Goal: Task Accomplishment & Management: Use online tool/utility

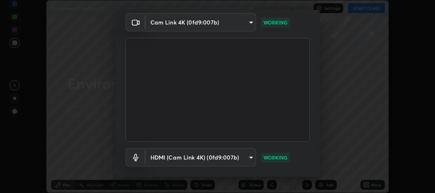
scroll to position [74, 0]
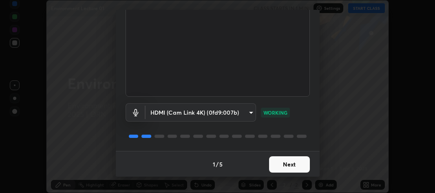
click at [275, 166] on button "Next" at bounding box center [289, 164] width 41 height 16
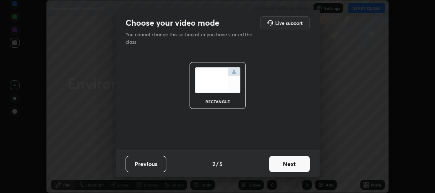
scroll to position [0, 0]
click at [278, 164] on button "Next" at bounding box center [289, 164] width 41 height 16
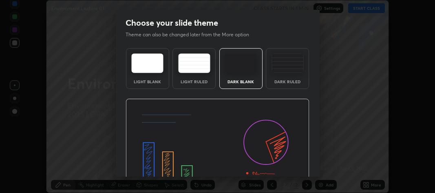
click at [287, 168] on img at bounding box center [218, 151] width 184 height 104
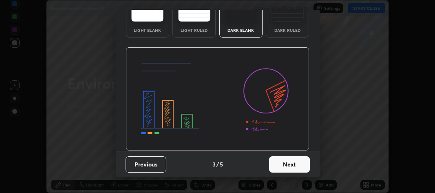
click at [290, 162] on button "Next" at bounding box center [289, 164] width 41 height 16
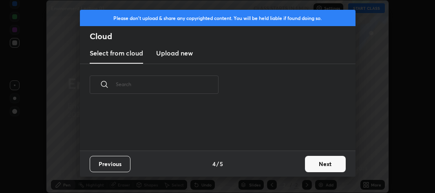
scroll to position [0, 0]
click at [294, 166] on div "Previous 4 / 5 Next" at bounding box center [218, 163] width 276 height 26
click at [298, 165] on div "Previous 4 / 5 Next" at bounding box center [218, 163] width 276 height 26
click at [313, 166] on button "Next" at bounding box center [325, 164] width 41 height 16
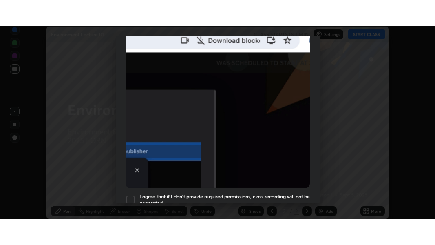
scroll to position [241, 0]
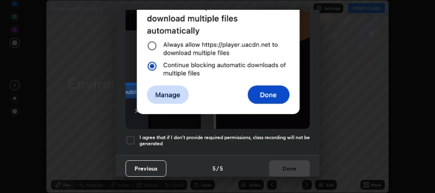
click at [131, 135] on div at bounding box center [131, 140] width 10 height 10
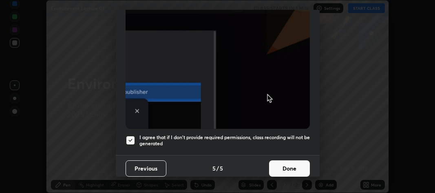
click at [274, 164] on button "Done" at bounding box center [289, 168] width 41 height 16
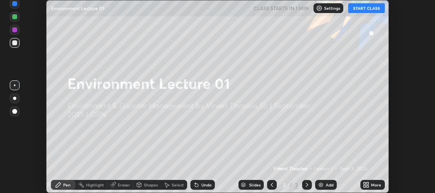
click at [365, 183] on icon at bounding box center [365, 183] width 2 height 2
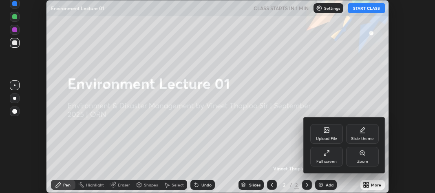
click at [329, 157] on div "Full screen" at bounding box center [326, 157] width 33 height 20
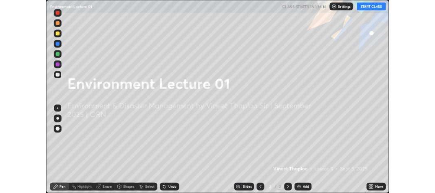
scroll to position [245, 435]
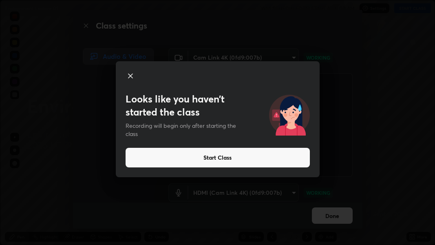
click at [233, 158] on button "Start Class" at bounding box center [218, 158] width 184 height 20
click at [179, 159] on button "Start Class" at bounding box center [218, 158] width 184 height 20
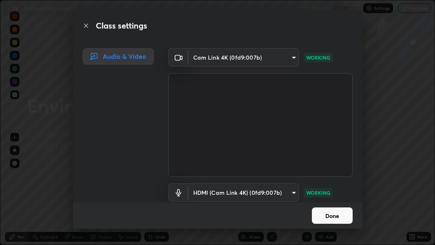
click at [327, 192] on button "Done" at bounding box center [332, 215] width 41 height 16
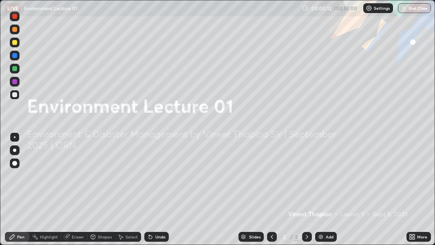
click at [320, 192] on img at bounding box center [321, 236] width 7 height 7
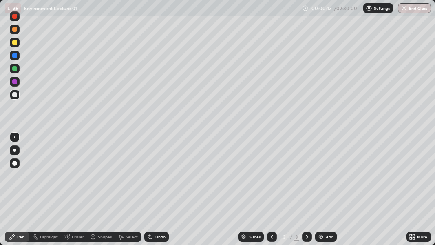
click at [14, 150] on div at bounding box center [14, 149] width 3 height 3
click at [14, 95] on div at bounding box center [14, 94] width 5 height 5
click at [15, 149] on div at bounding box center [14, 149] width 3 height 3
click at [16, 95] on div at bounding box center [14, 94] width 5 height 5
click at [15, 94] on div at bounding box center [14, 94] width 5 height 5
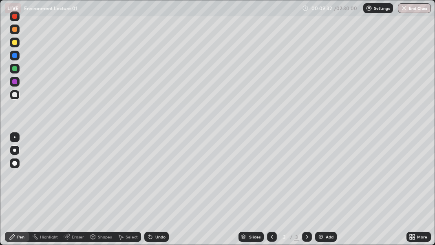
click at [14, 93] on div at bounding box center [14, 94] width 5 height 5
click at [13, 81] on div at bounding box center [14, 81] width 5 height 5
click at [14, 150] on div at bounding box center [14, 149] width 3 height 3
click at [13, 96] on div at bounding box center [14, 94] width 5 height 5
click at [71, 192] on div "Eraser" at bounding box center [74, 237] width 26 height 10
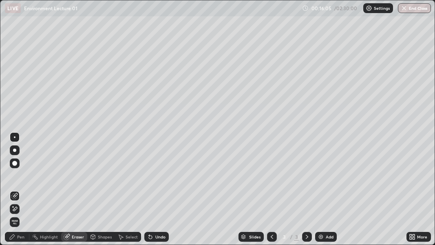
click at [18, 192] on div "Pen" at bounding box center [20, 236] width 7 height 4
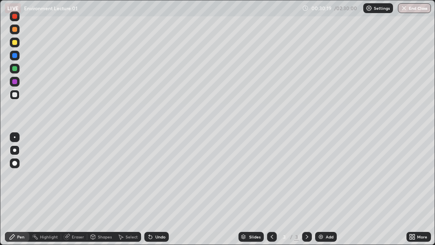
click at [16, 84] on div at bounding box center [14, 81] width 5 height 5
click at [320, 192] on img at bounding box center [321, 236] width 7 height 7
click at [15, 94] on div at bounding box center [14, 94] width 5 height 5
click at [14, 44] on div at bounding box center [14, 42] width 5 height 5
click at [78, 192] on div "Eraser" at bounding box center [78, 236] width 12 height 4
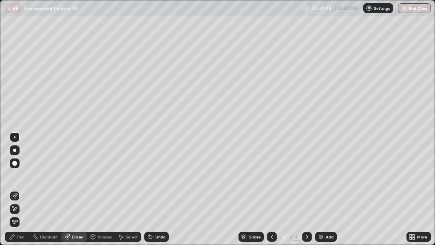
click at [14, 192] on div "Pen" at bounding box center [17, 237] width 24 height 10
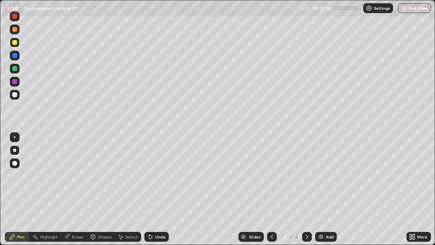
click at [14, 55] on div at bounding box center [14, 55] width 5 height 5
click at [14, 66] on div at bounding box center [14, 68] width 5 height 5
click at [14, 95] on div at bounding box center [14, 94] width 5 height 5
click at [15, 97] on div at bounding box center [14, 94] width 5 height 5
click at [15, 56] on div at bounding box center [14, 55] width 5 height 5
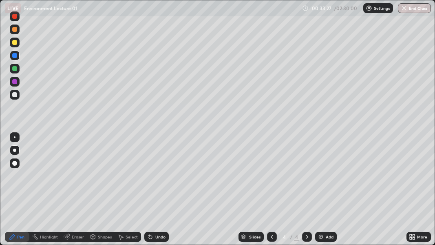
click at [14, 93] on div at bounding box center [14, 94] width 5 height 5
click at [75, 192] on div "Eraser" at bounding box center [78, 236] width 12 height 4
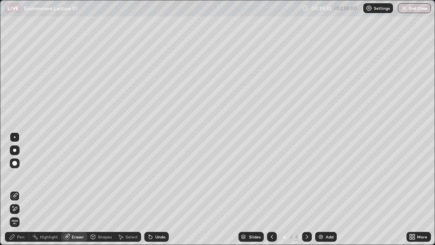
click at [22, 192] on div "Pen" at bounding box center [20, 236] width 7 height 4
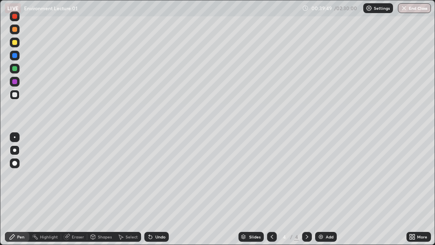
click at [14, 66] on div at bounding box center [14, 68] width 5 height 5
click at [17, 95] on div at bounding box center [15, 95] width 10 height 10
click at [15, 71] on div at bounding box center [14, 68] width 5 height 5
click at [13, 96] on div at bounding box center [14, 94] width 5 height 5
click at [14, 69] on div at bounding box center [14, 68] width 5 height 5
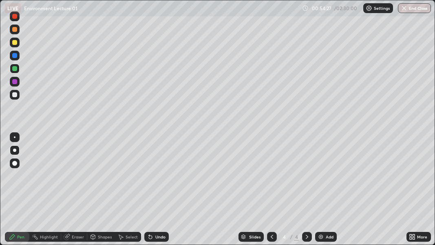
click at [101, 192] on div "Shapes" at bounding box center [101, 237] width 28 height 10
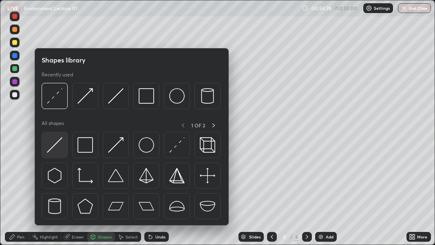
click at [60, 140] on img at bounding box center [54, 144] width 15 height 15
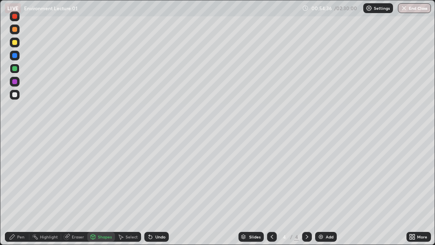
click at [21, 192] on div "Pen" at bounding box center [20, 236] width 7 height 4
click at [15, 95] on div at bounding box center [14, 94] width 5 height 5
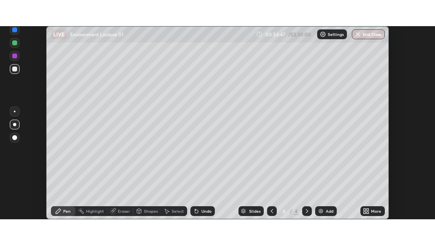
scroll to position [40571, 40329]
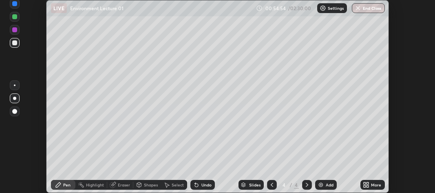
click at [366, 185] on icon at bounding box center [366, 184] width 7 height 7
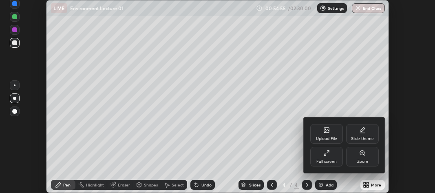
click at [334, 156] on div "Full screen" at bounding box center [326, 157] width 33 height 20
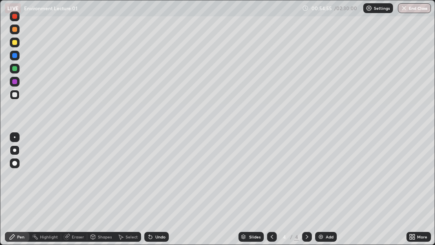
scroll to position [245, 435]
click at [14, 42] on div at bounding box center [14, 42] width 5 height 5
click at [13, 96] on div at bounding box center [14, 94] width 5 height 5
click at [75, 192] on div "Eraser" at bounding box center [78, 236] width 12 height 4
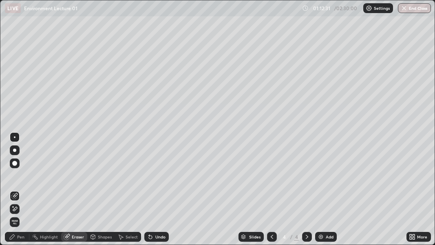
click at [24, 192] on div "Pen" at bounding box center [20, 236] width 7 height 4
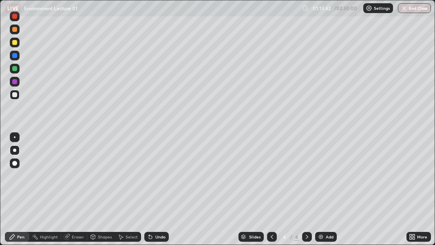
click at [14, 67] on div at bounding box center [14, 68] width 5 height 5
click at [17, 94] on div at bounding box center [15, 95] width 10 height 10
click at [161, 192] on div "Undo" at bounding box center [156, 237] width 24 height 10
click at [271, 192] on div at bounding box center [272, 237] width 10 height 10
click at [49, 192] on div "Highlight" at bounding box center [49, 236] width 18 height 4
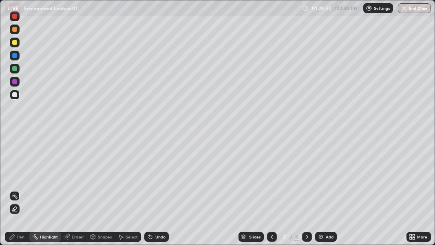
click at [24, 192] on div "Pen" at bounding box center [17, 237] width 24 height 10
click at [15, 58] on div at bounding box center [15, 56] width 10 height 10
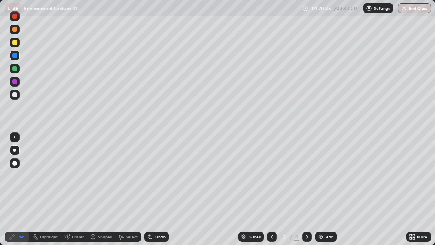
click at [104, 192] on div "Shapes" at bounding box center [105, 236] width 14 height 4
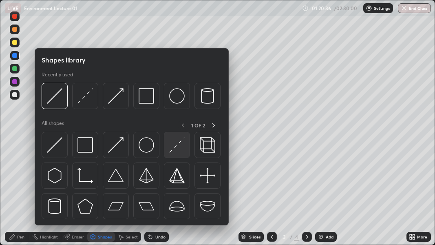
click at [177, 150] on img at bounding box center [176, 144] width 15 height 15
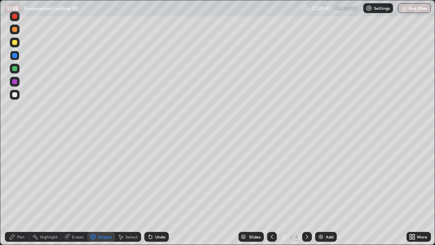
click at [20, 192] on div "Pen" at bounding box center [20, 236] width 7 height 4
click at [14, 150] on div at bounding box center [14, 149] width 3 height 3
click at [11, 30] on div at bounding box center [15, 29] width 10 height 10
click at [48, 192] on div "Highlight" at bounding box center [49, 236] width 18 height 4
click at [14, 192] on icon at bounding box center [14, 209] width 2 height 2
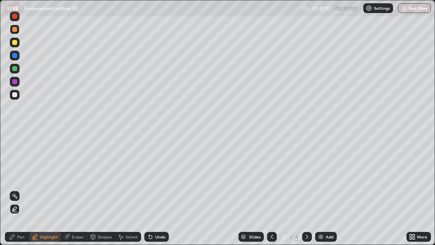
click at [15, 93] on div at bounding box center [14, 94] width 5 height 5
click at [21, 192] on div "Pen" at bounding box center [20, 236] width 7 height 4
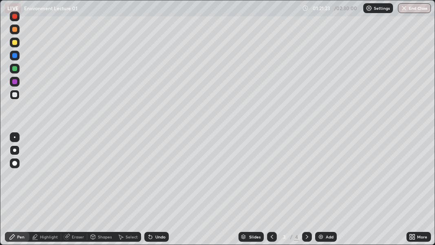
click at [14, 137] on div at bounding box center [15, 137] width 2 height 2
click at [14, 44] on div at bounding box center [14, 42] width 5 height 5
click at [15, 69] on div at bounding box center [14, 68] width 5 height 5
click at [48, 192] on div "Highlight" at bounding box center [49, 236] width 18 height 4
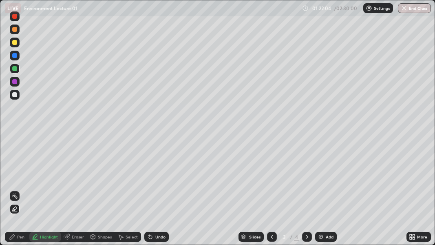
click at [15, 192] on icon at bounding box center [14, 208] width 7 height 7
click at [15, 192] on icon at bounding box center [12, 236] width 7 height 7
click at [14, 150] on div at bounding box center [14, 149] width 3 height 3
click at [13, 137] on div at bounding box center [15, 137] width 10 height 10
click at [78, 192] on div "Eraser" at bounding box center [78, 236] width 12 height 4
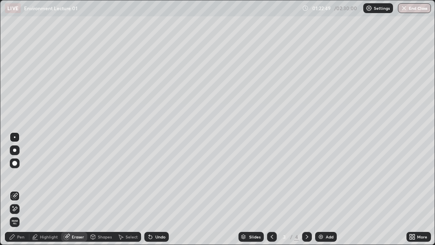
click at [14, 192] on icon at bounding box center [15, 209] width 4 height 4
click at [19, 192] on div "Pen" at bounding box center [20, 236] width 7 height 4
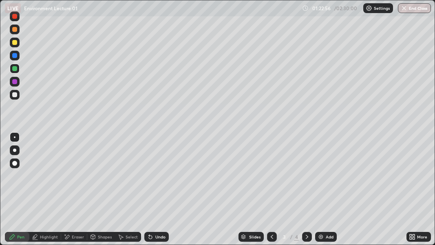
click at [306, 192] on icon at bounding box center [307, 236] width 7 height 7
click at [13, 150] on div at bounding box center [14, 149] width 3 height 3
click at [13, 95] on div at bounding box center [14, 94] width 5 height 5
click at [327, 192] on div "Add" at bounding box center [330, 236] width 8 height 4
click at [15, 30] on div at bounding box center [14, 29] width 5 height 5
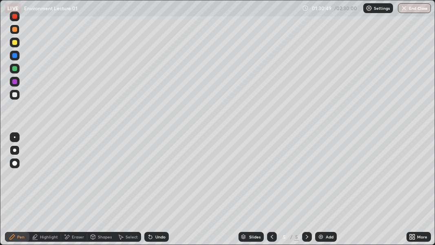
click at [271, 192] on icon at bounding box center [272, 236] width 7 height 7
click at [302, 192] on div at bounding box center [307, 237] width 10 height 10
click at [13, 43] on div at bounding box center [14, 42] width 5 height 5
click at [13, 69] on div at bounding box center [14, 68] width 5 height 5
click at [11, 96] on div at bounding box center [15, 95] width 10 height 10
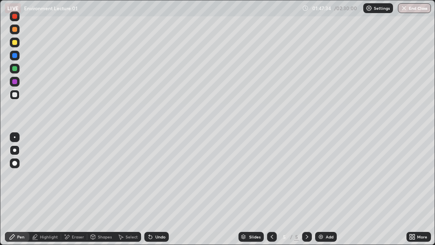
click at [15, 95] on div at bounding box center [14, 94] width 5 height 5
click at [16, 68] on div at bounding box center [14, 68] width 5 height 5
click at [13, 44] on div at bounding box center [14, 42] width 5 height 5
click at [16, 95] on div at bounding box center [14, 94] width 5 height 5
click at [13, 32] on div at bounding box center [15, 29] width 10 height 10
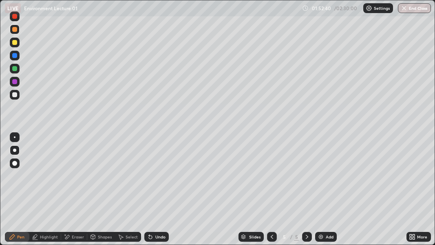
click at [15, 163] on div at bounding box center [14, 163] width 5 height 5
click at [102, 192] on div "Shapes" at bounding box center [105, 236] width 14 height 4
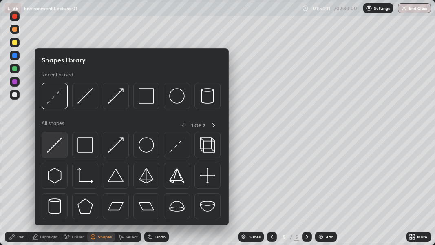
click at [63, 140] on div at bounding box center [55, 145] width 26 height 26
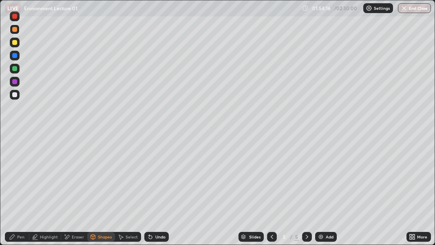
click at [18, 192] on div "Pen" at bounding box center [17, 237] width 24 height 10
click at [14, 150] on div at bounding box center [14, 149] width 3 height 3
click at [14, 95] on div at bounding box center [14, 94] width 5 height 5
click at [15, 41] on div at bounding box center [14, 42] width 5 height 5
click at [13, 95] on div at bounding box center [14, 94] width 5 height 5
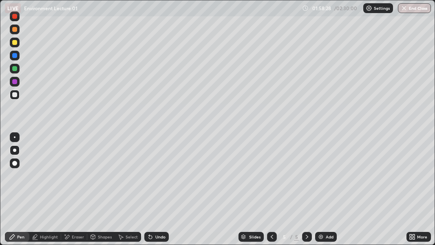
click at [13, 70] on div at bounding box center [14, 68] width 5 height 5
click at [270, 192] on icon at bounding box center [272, 236] width 7 height 7
click at [305, 192] on icon at bounding box center [307, 236] width 7 height 7
click at [163, 192] on div "Undo" at bounding box center [156, 237] width 24 height 10
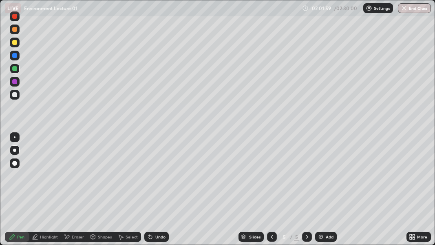
click at [166, 192] on div "Undo" at bounding box center [156, 237] width 24 height 10
click at [17, 95] on div at bounding box center [14, 94] width 5 height 5
click at [318, 192] on img at bounding box center [321, 236] width 7 height 7
click at [79, 192] on div "Eraser" at bounding box center [78, 236] width 12 height 4
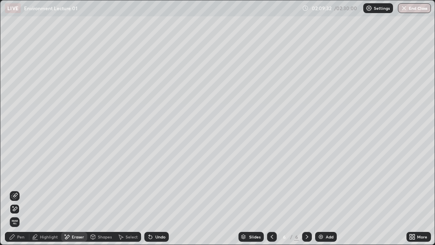
click at [20, 192] on div "Pen" at bounding box center [20, 236] width 7 height 4
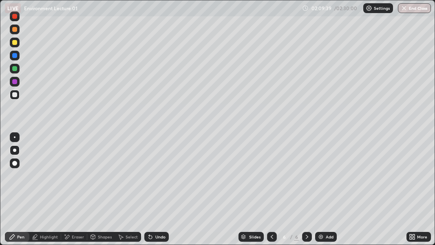
click at [18, 94] on div at bounding box center [15, 95] width 10 height 10
click at [15, 69] on div at bounding box center [14, 68] width 5 height 5
click at [13, 95] on div at bounding box center [14, 94] width 5 height 5
click at [14, 96] on div at bounding box center [14, 94] width 5 height 5
click at [13, 68] on div at bounding box center [14, 68] width 5 height 5
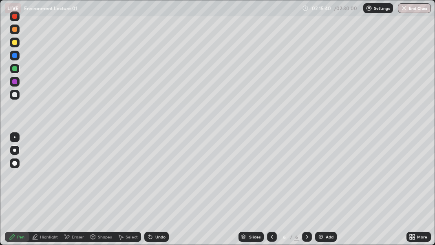
click at [14, 42] on div at bounding box center [14, 42] width 5 height 5
click at [270, 192] on icon at bounding box center [272, 236] width 7 height 7
click at [413, 7] on button "End Class" at bounding box center [414, 8] width 33 height 10
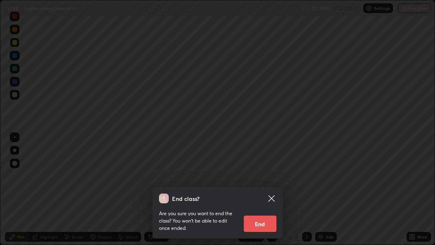
click at [265, 192] on button "End" at bounding box center [260, 223] width 33 height 16
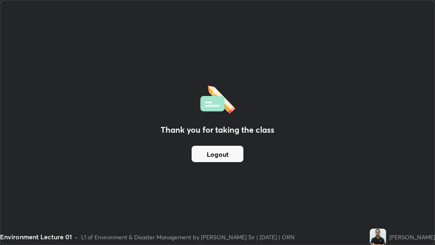
click at [209, 155] on button "Logout" at bounding box center [218, 154] width 52 height 16
click at [201, 156] on button "Logout" at bounding box center [218, 154] width 52 height 16
